Goal: Task Accomplishment & Management: Use online tool/utility

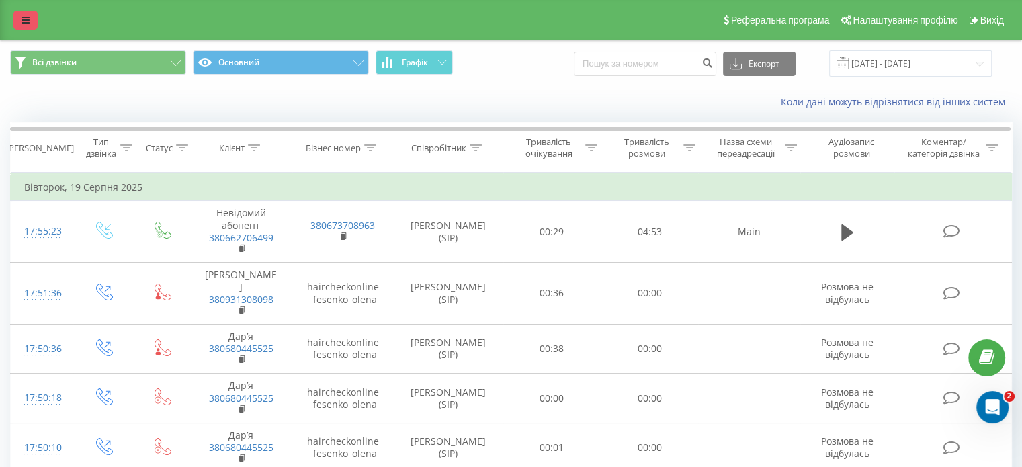
click at [22, 22] on icon at bounding box center [26, 19] width 8 height 9
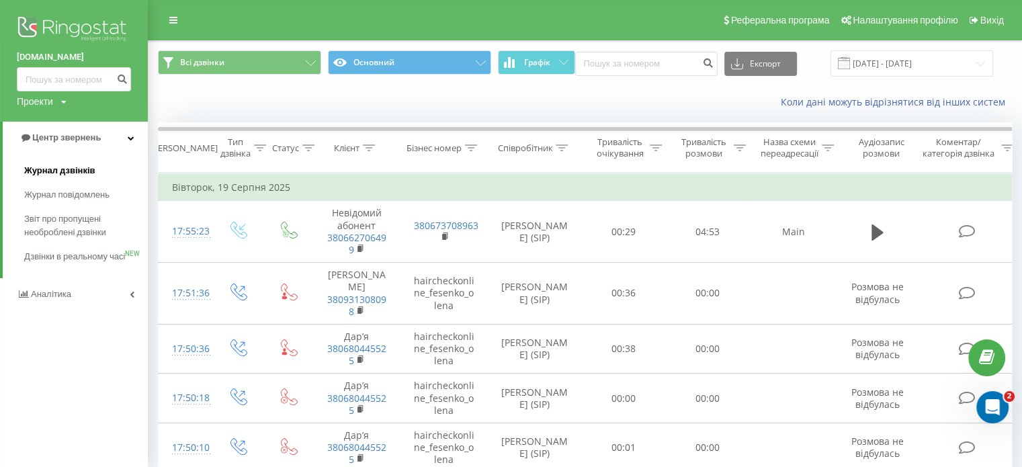
click at [106, 173] on link "Журнал дзвінків" at bounding box center [86, 171] width 124 height 24
click at [134, 136] on link "Центр звернень" at bounding box center [75, 138] width 145 height 32
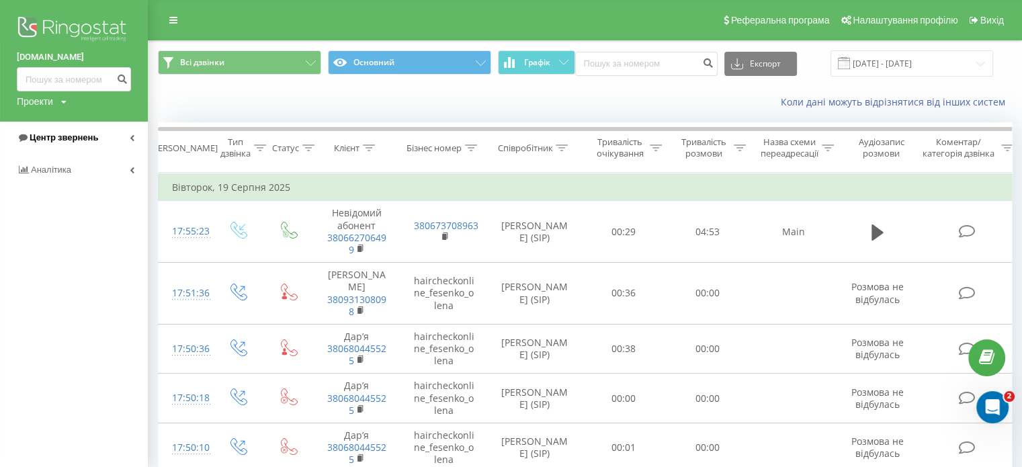
click at [126, 134] on link "Центр звернень" at bounding box center [74, 138] width 148 height 32
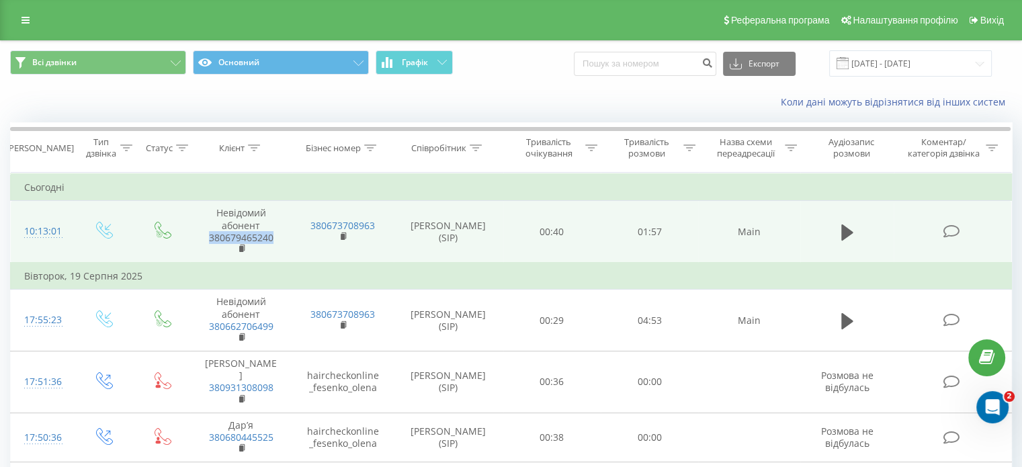
drag, startPoint x: 278, startPoint y: 235, endPoint x: 207, endPoint y: 232, distance: 71.3
click at [207, 232] on td "Невідомий абонент 380679465240" at bounding box center [240, 232] width 101 height 62
copy link "380679465240"
